Goal: Information Seeking & Learning: Learn about a topic

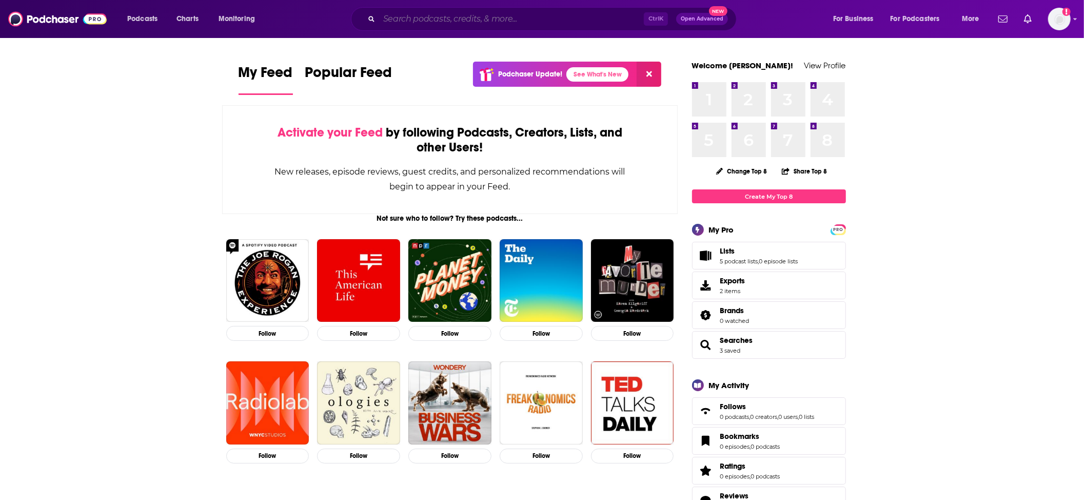
click at [496, 23] on input "Search podcasts, credits, & more..." at bounding box center [511, 19] width 265 height 16
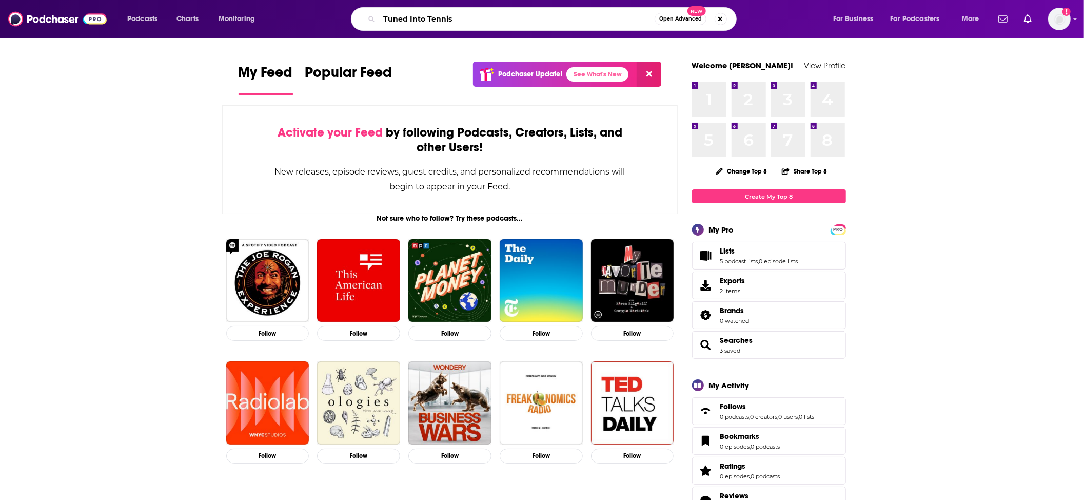
type input "Tuned Into Tennis"
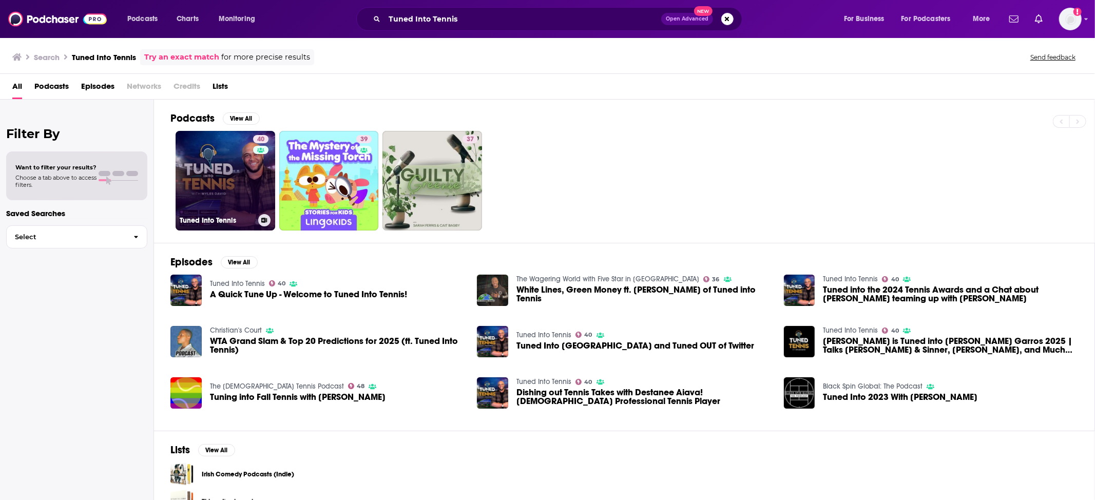
click at [220, 177] on link "40 Tuned Into Tennis" at bounding box center [226, 181] width 100 height 100
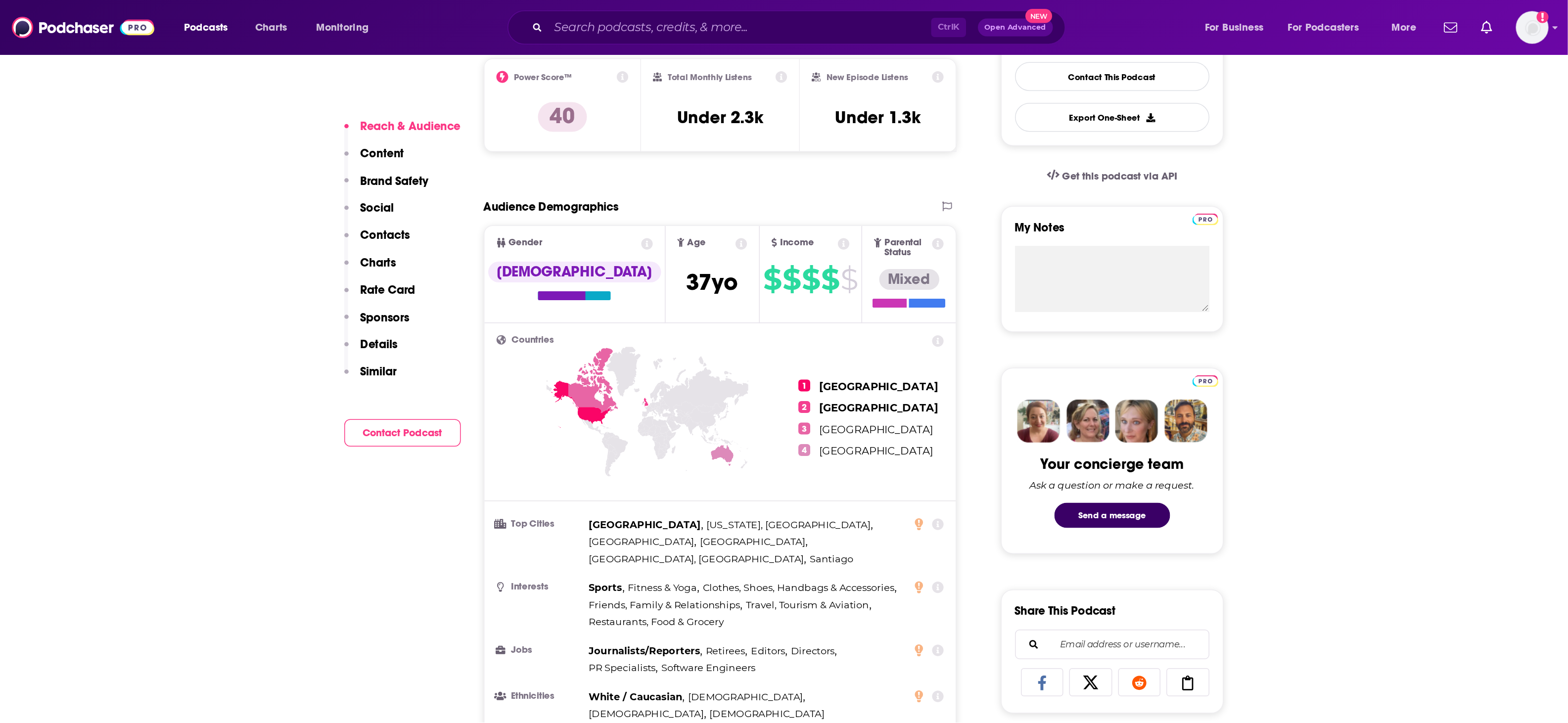
scroll to position [264, 0]
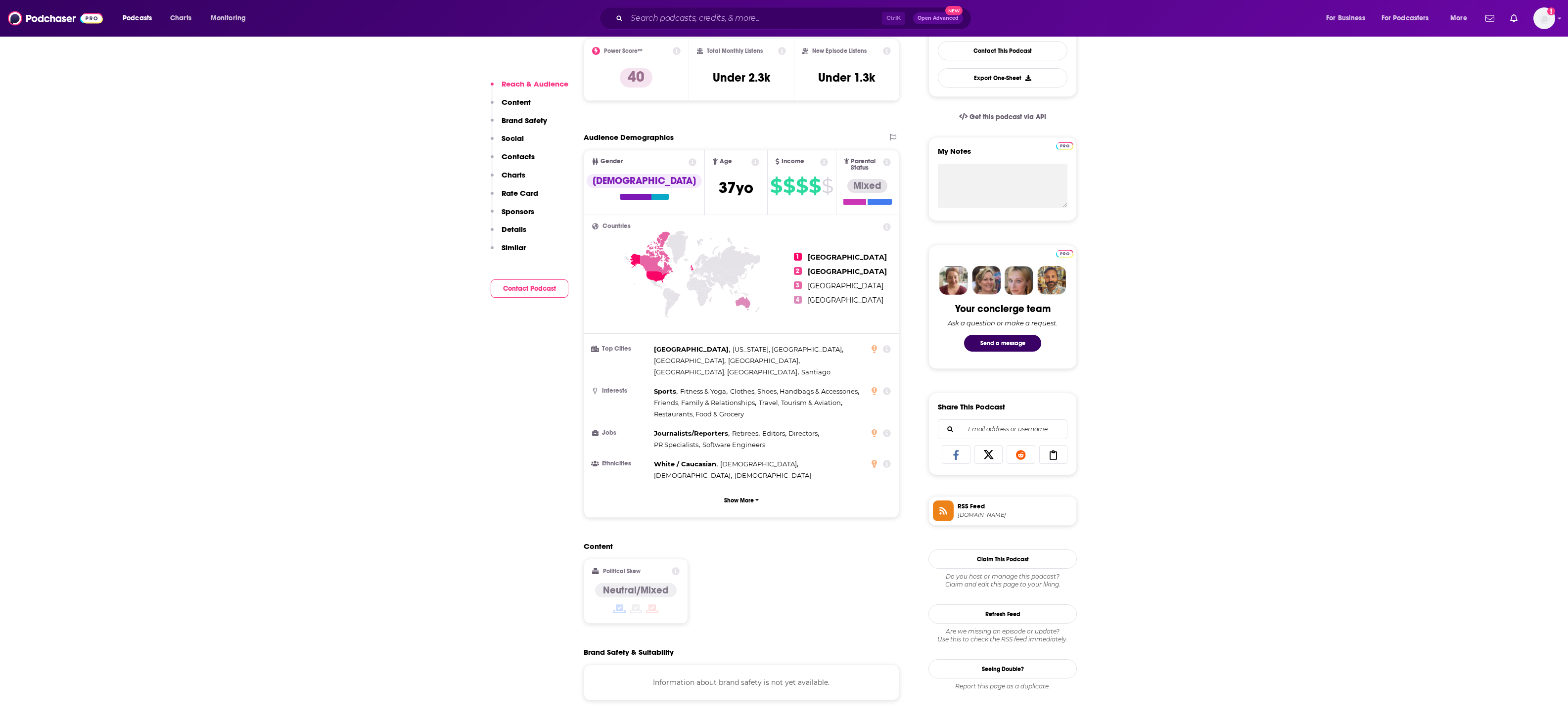
drag, startPoint x: 944, startPoint y: 13, endPoint x: 605, endPoint y: 557, distance: 641.0
click at [728, 481] on button "Show More" at bounding box center [741, 500] width 299 height 18
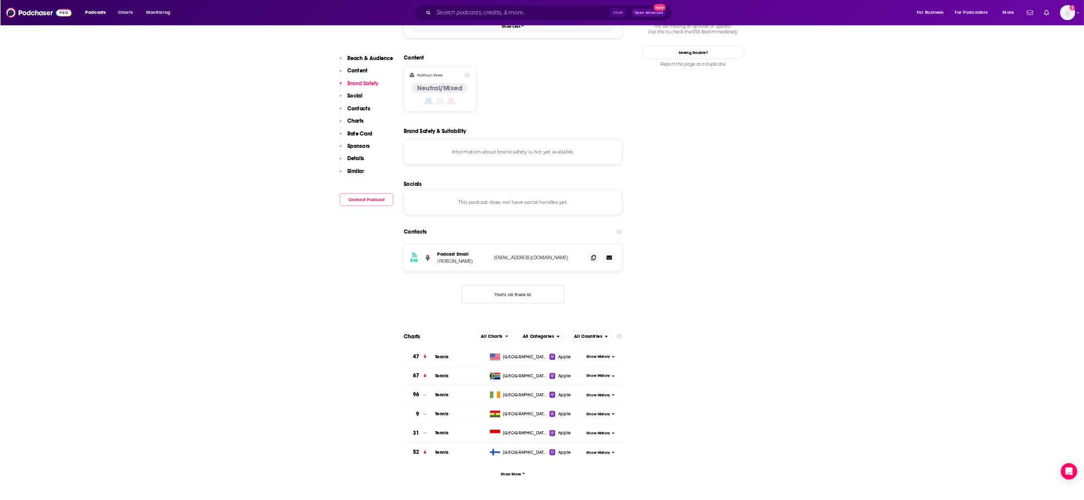
scroll to position [890, 0]
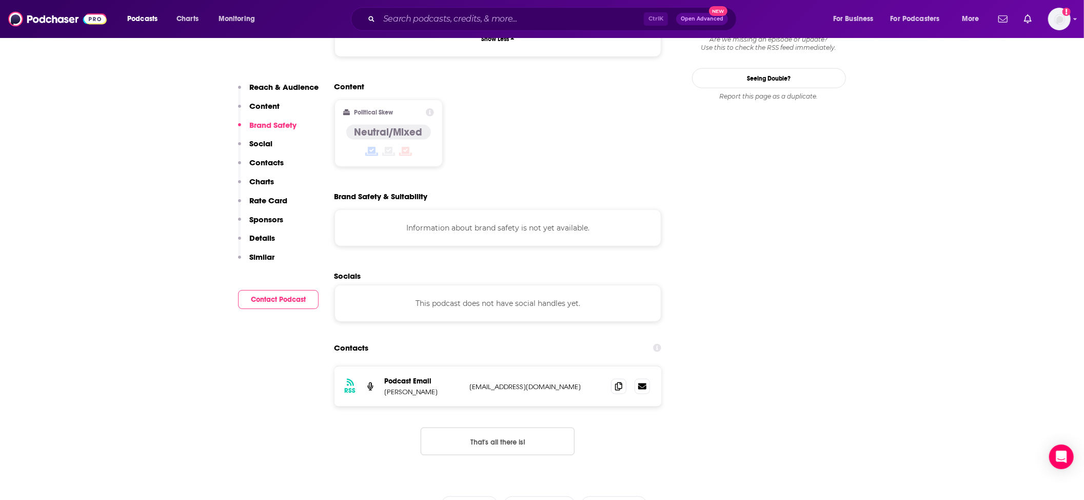
drag, startPoint x: 1600, startPoint y: 6, endPoint x: 535, endPoint y: 383, distance: 1130.0
click at [622, 382] on icon at bounding box center [618, 386] width 7 height 8
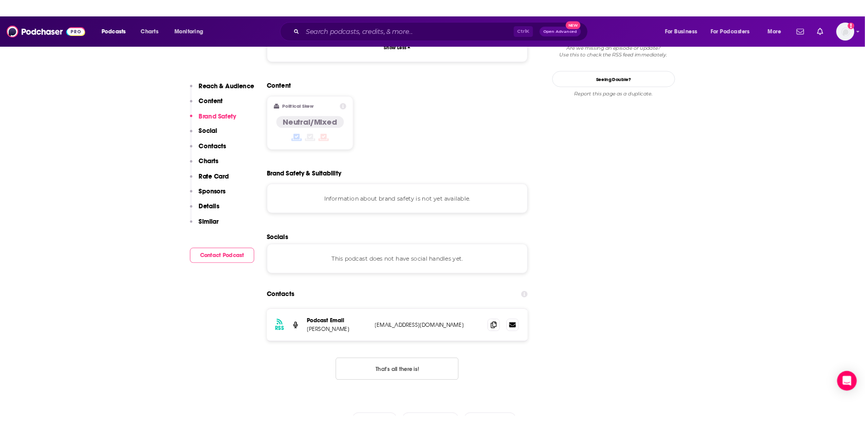
scroll to position [890, 0]
